Goal: Ask a question

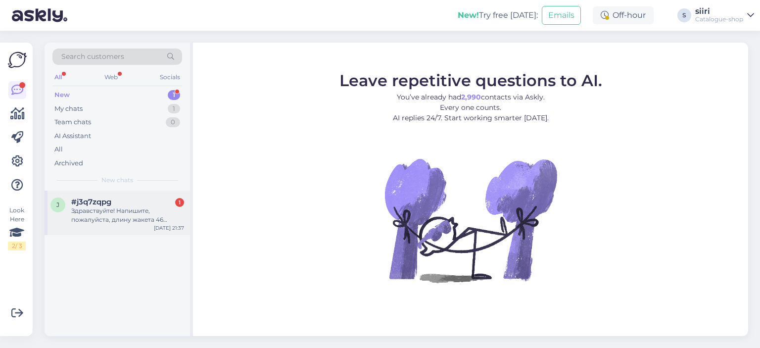
click at [115, 218] on div "Здравствуйте! Напишите, пожалуйста, длину жакета 46 размера. [GEOGRAPHIC_DATA]." at bounding box center [127, 215] width 113 height 18
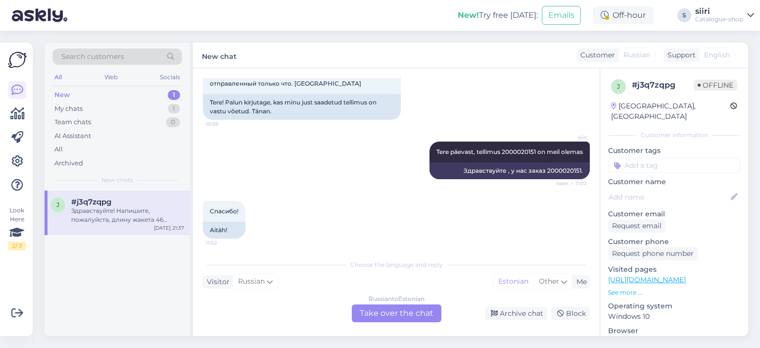
scroll to position [1603, 0]
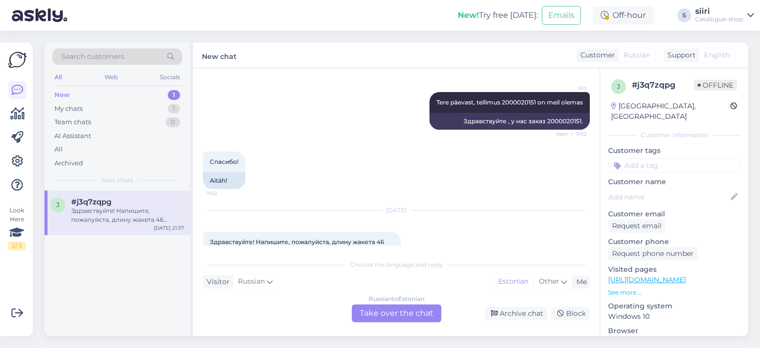
click at [663, 275] on link "[URL][DOMAIN_NAME]" at bounding box center [647, 279] width 78 height 9
click at [399, 310] on div "Russian to Estonian Take over the chat" at bounding box center [397, 313] width 90 height 18
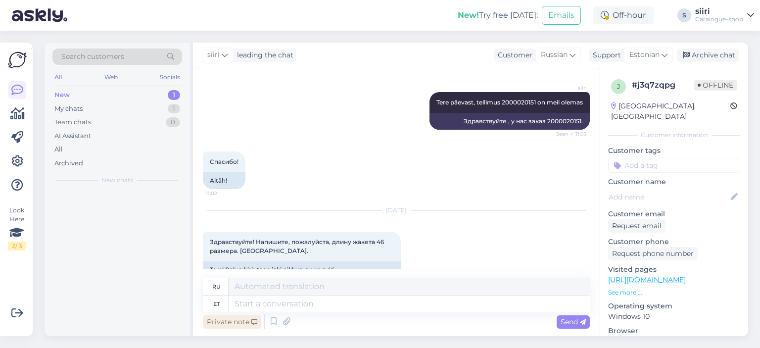
scroll to position [1596, 0]
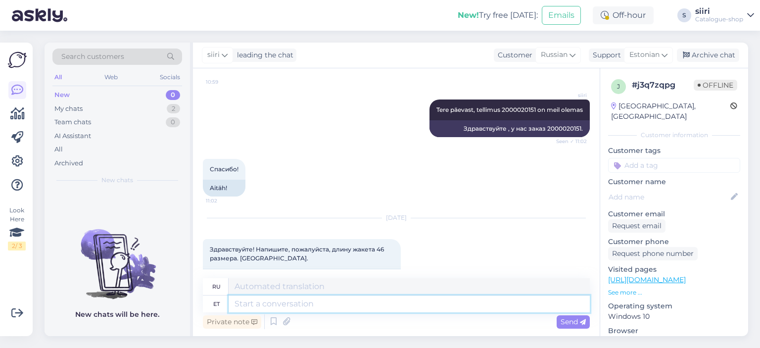
click at [270, 301] on textarea at bounding box center [409, 303] width 361 height 17
type textarea "m"
type textarea "м"
type textarea "vaja"
type textarea "нуждаться"
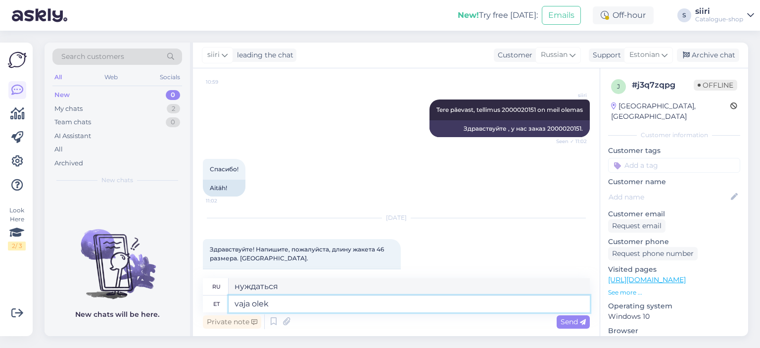
type textarea "vaja oleks"
type textarea "было бы необходимо"
type textarea "vaja oleks"
type textarea "будет необходимо"
type textarea "vaja oleks tootekoodi,"
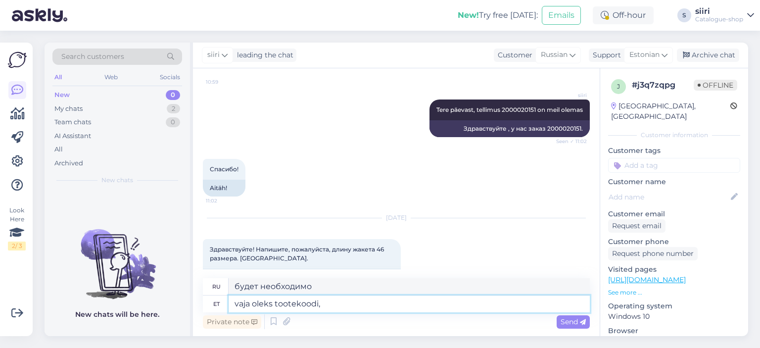
type textarea "Мне нужен код продукта."
type textarea "vaja oleks tootekoodi,"
type textarea "потребуется код продукта,"
type textarea "vaja oleks tootekoodi, et"
type textarea "код продукта будет необходим для"
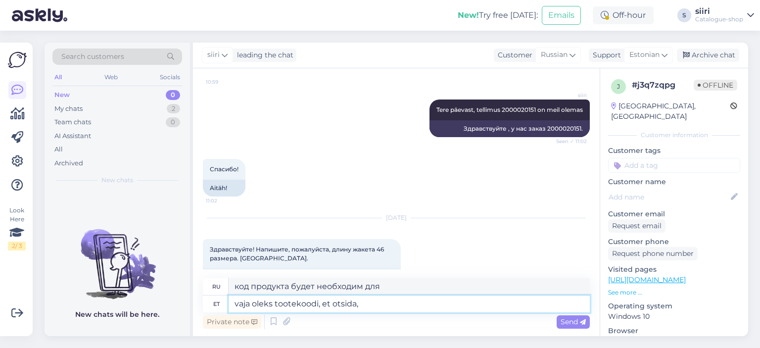
type textarea "vaja oleks tootekoodi, et otsida,"
type textarea "Вам понадобится код продукта для поиска,"
type textarea "vaja oleks tootekoodi, et otsida, kas"
type textarea "понадобится код продукта для поиска"
type textarea "vaja oleks tootekoodi, et otsida, kas on pikkust"
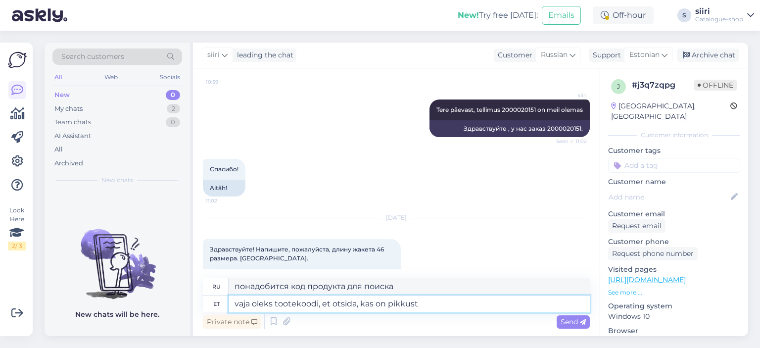
type textarea "Для поиска длины мне понадобится код продукта."
type textarea "vaja oleks tootekoodi, et otsida, kas on pikkust antud"
type textarea "Мне нужен код продукта для поиска заданной длины."
click at [235, 301] on textarea "vaja oleks tootekoodi, et otsida, kas on pikkust antud" at bounding box center [409, 303] width 361 height 17
type textarea "Meivaja oleks tootekoodi, et otsida, kas on pikkust antud"
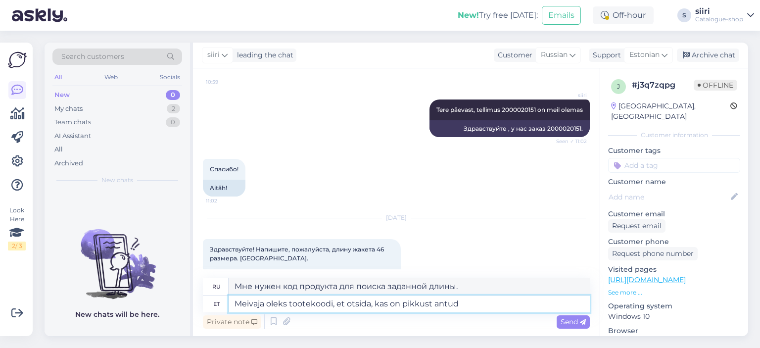
type textarea "Для поиска заданной длины нам понадобится код продукта."
drag, startPoint x: 293, startPoint y: 303, endPoint x: 313, endPoint y: 305, distance: 19.9
click at [313, 305] on textarea "Meil oleks vaja oleks tootekoodi, et otsida, kas on pikkust antud" at bounding box center [409, 303] width 361 height 17
click at [470, 305] on textarea "Meil oleks vaja tootekoodi, et otsida, kas on pikkust antud" at bounding box center [409, 303] width 361 height 17
type textarea "Meil oleks vaja tootekoodi, et otsida, kas on pikkust antud."
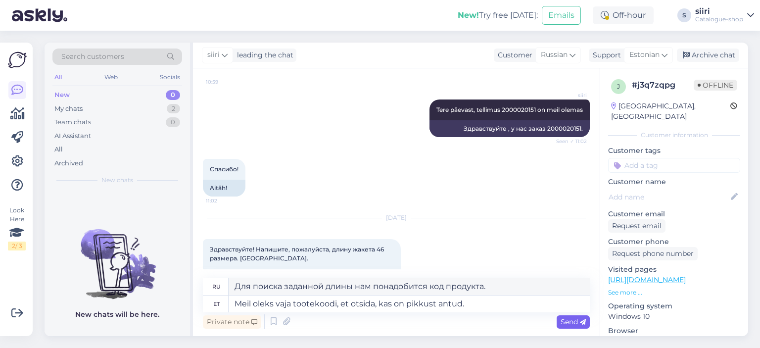
click at [574, 320] on span "Send" at bounding box center [573, 321] width 25 height 9
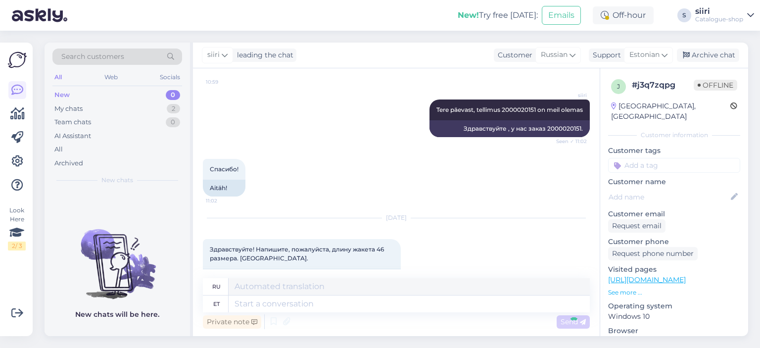
scroll to position [1685, 0]
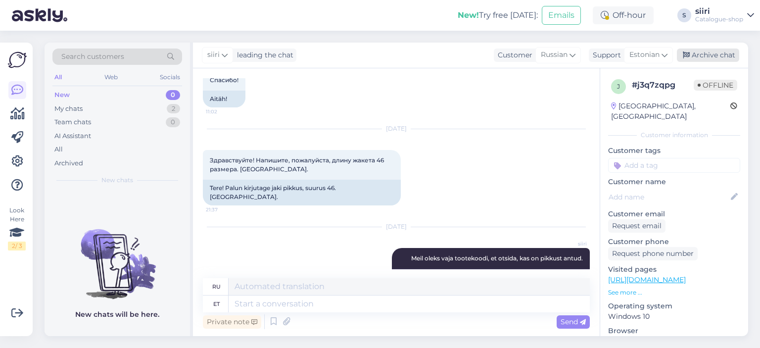
click at [714, 54] on div "Archive chat" at bounding box center [708, 55] width 62 height 13
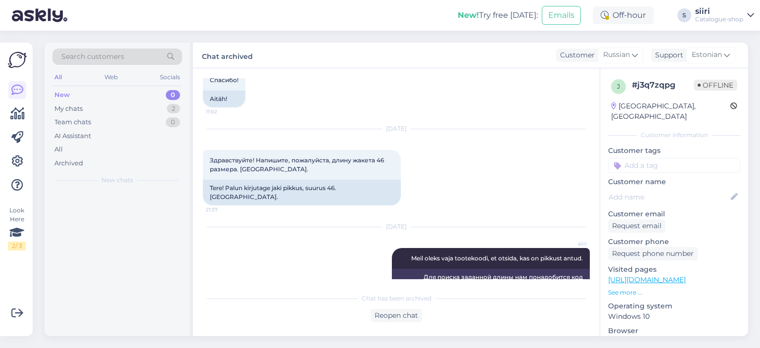
scroll to position [1675, 0]
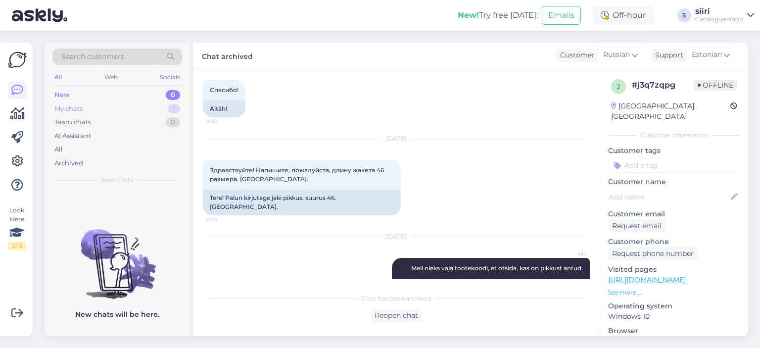
click at [61, 108] on div "My chats" at bounding box center [68, 109] width 28 height 10
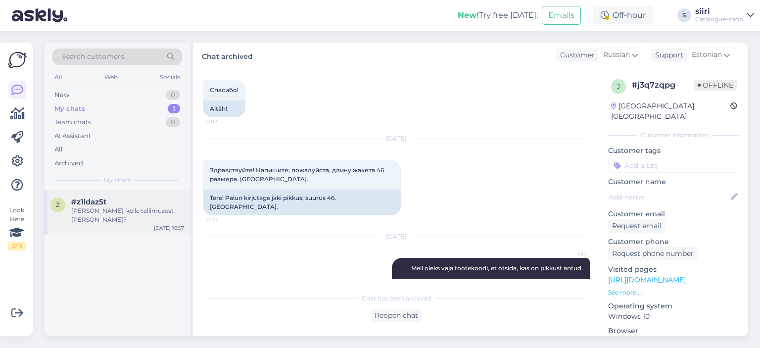
click at [121, 209] on div "[PERSON_NAME], kelle tellimusest [PERSON_NAME]?" at bounding box center [127, 215] width 113 height 18
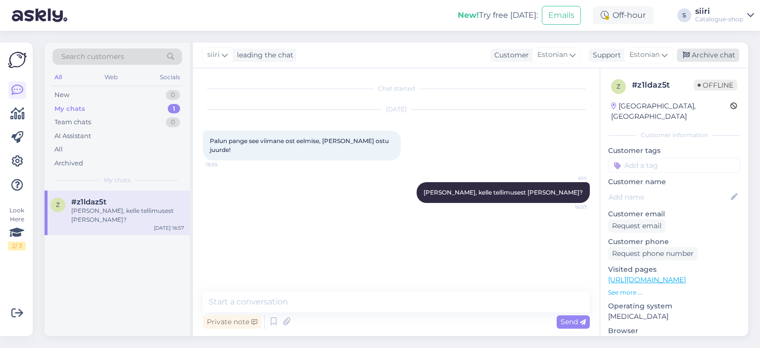
click at [713, 51] on div "Archive chat" at bounding box center [708, 55] width 62 height 13
